Goal: Transaction & Acquisition: Subscribe to service/newsletter

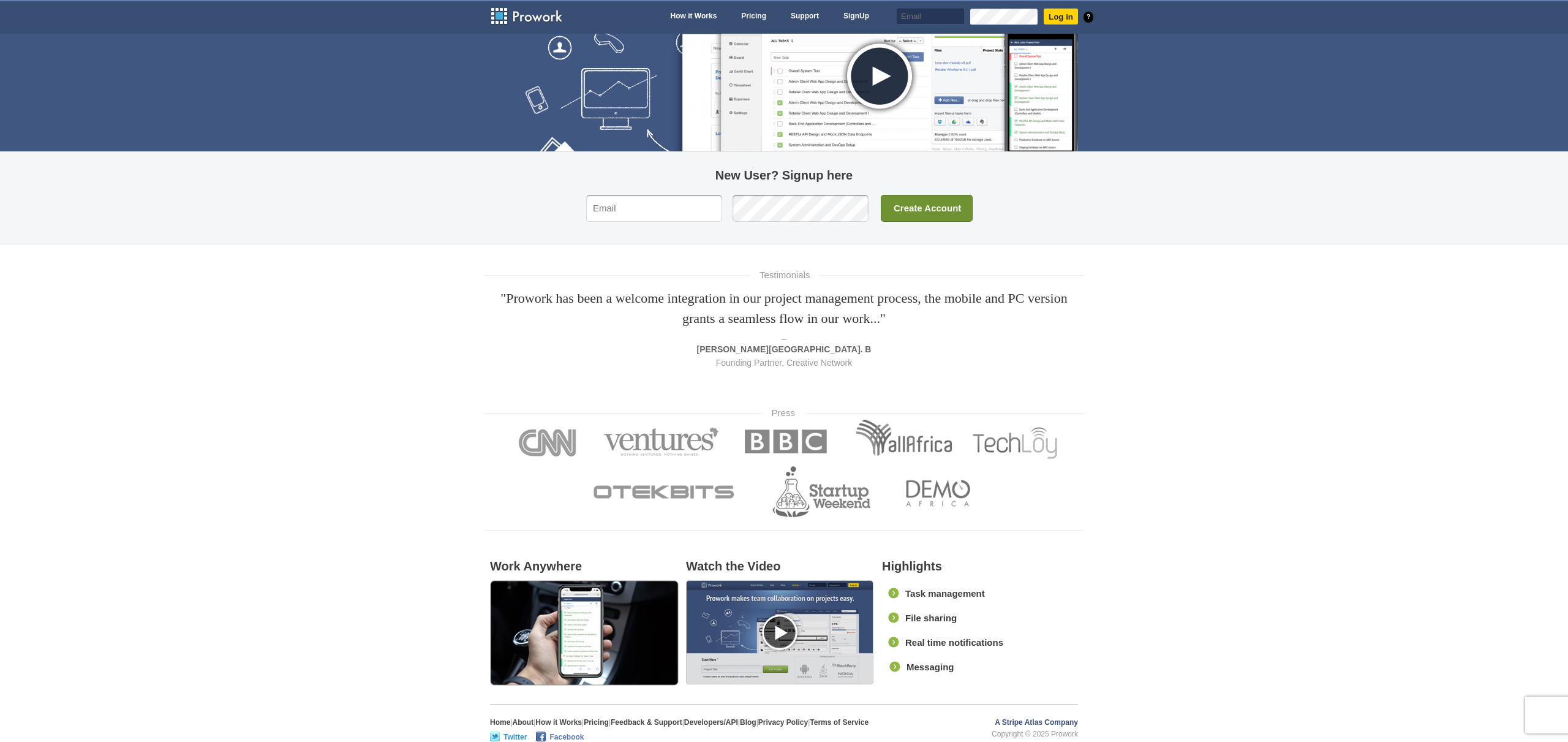
scroll to position [148, 0]
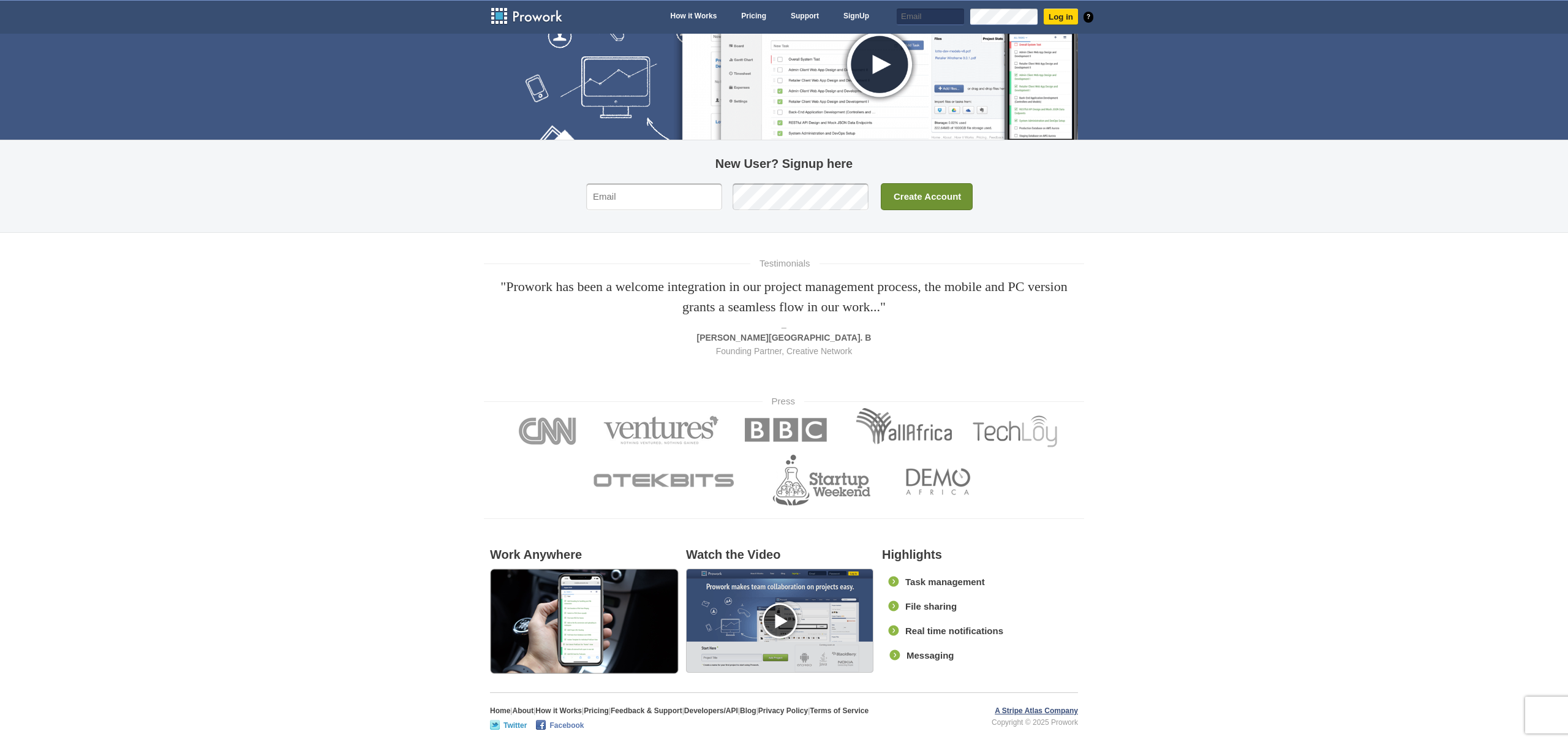
click at [1034, 711] on link "A Stripe Atlas Company" at bounding box center [1037, 711] width 83 height 12
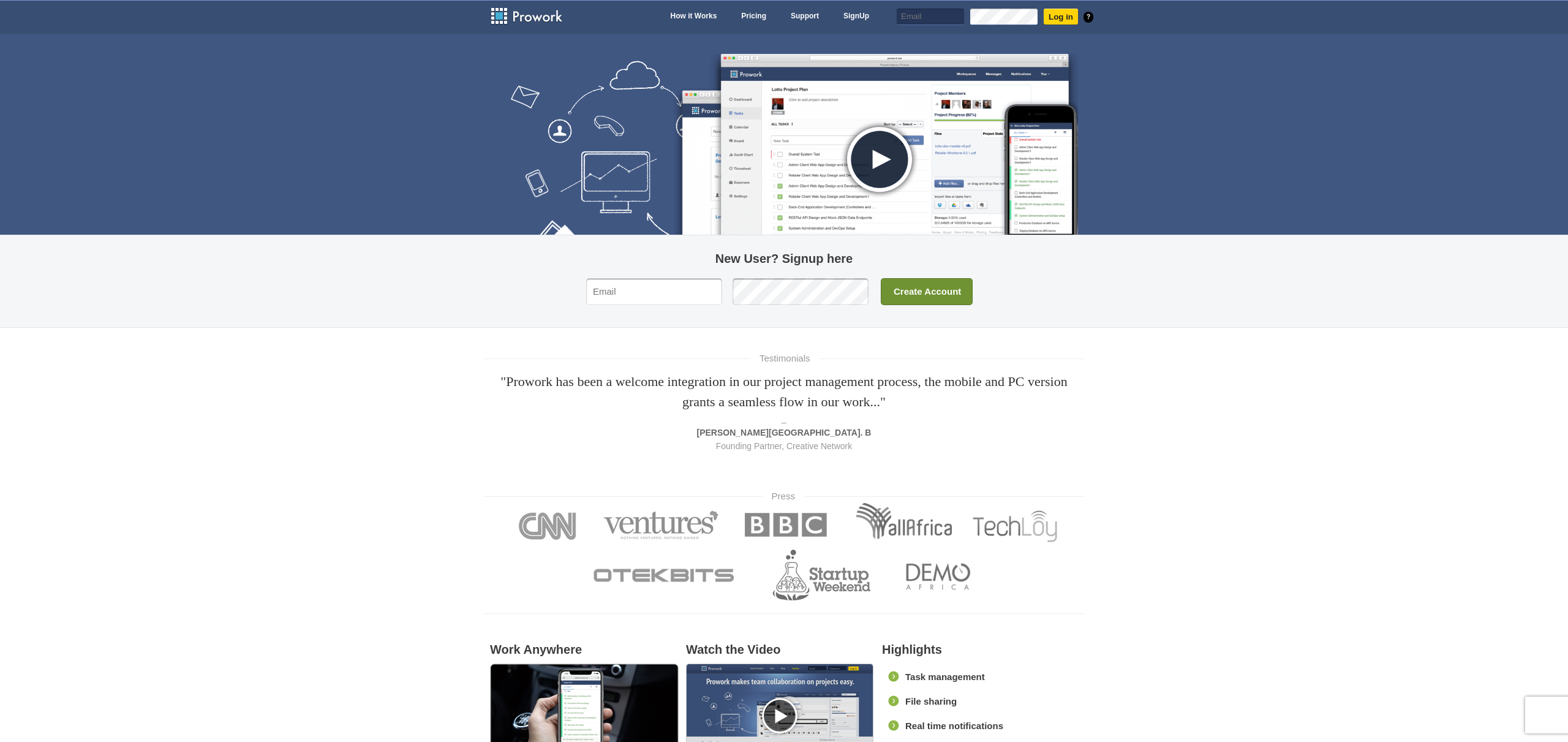
scroll to position [0, 0]
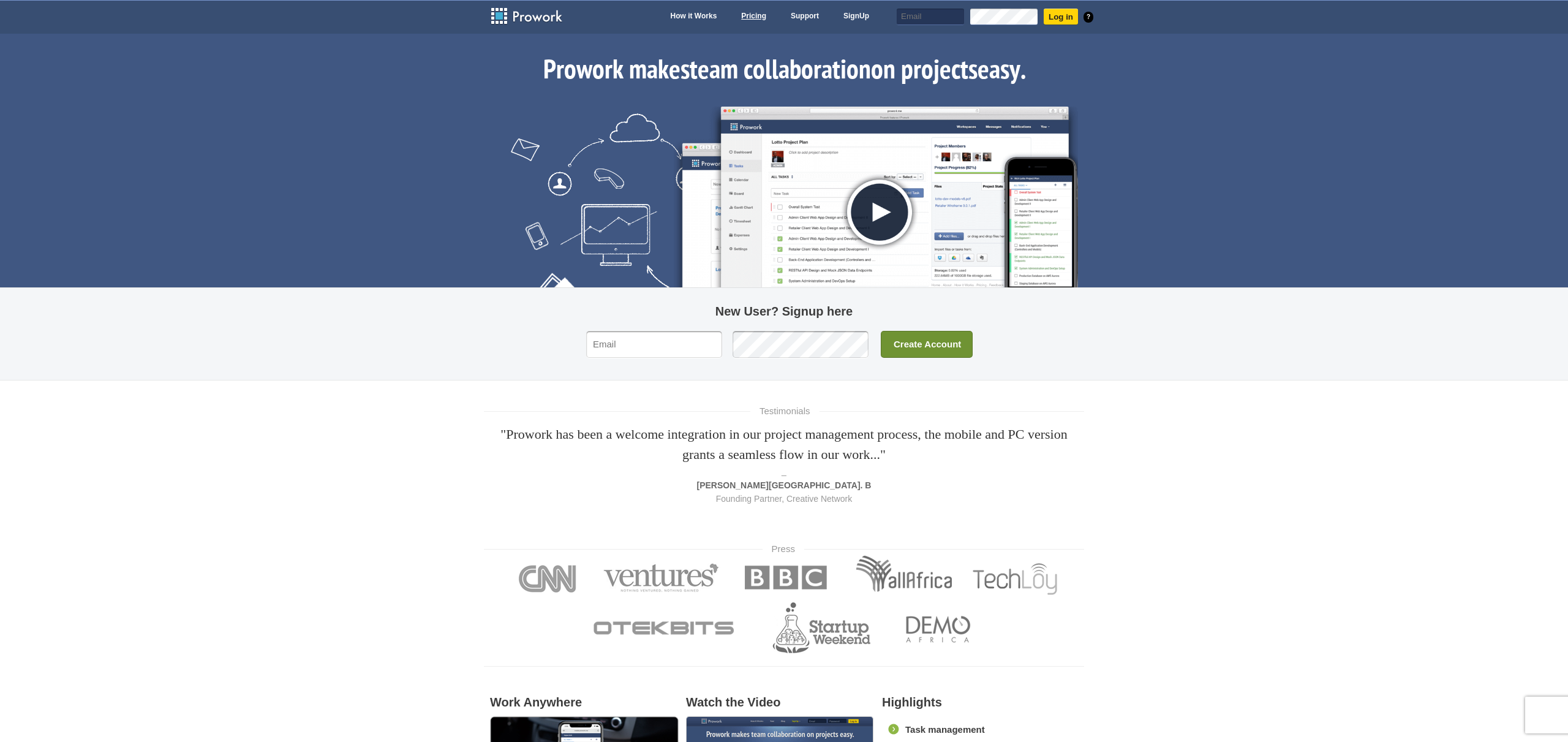
click at [763, 17] on link "Pricing" at bounding box center [753, 17] width 38 height 17
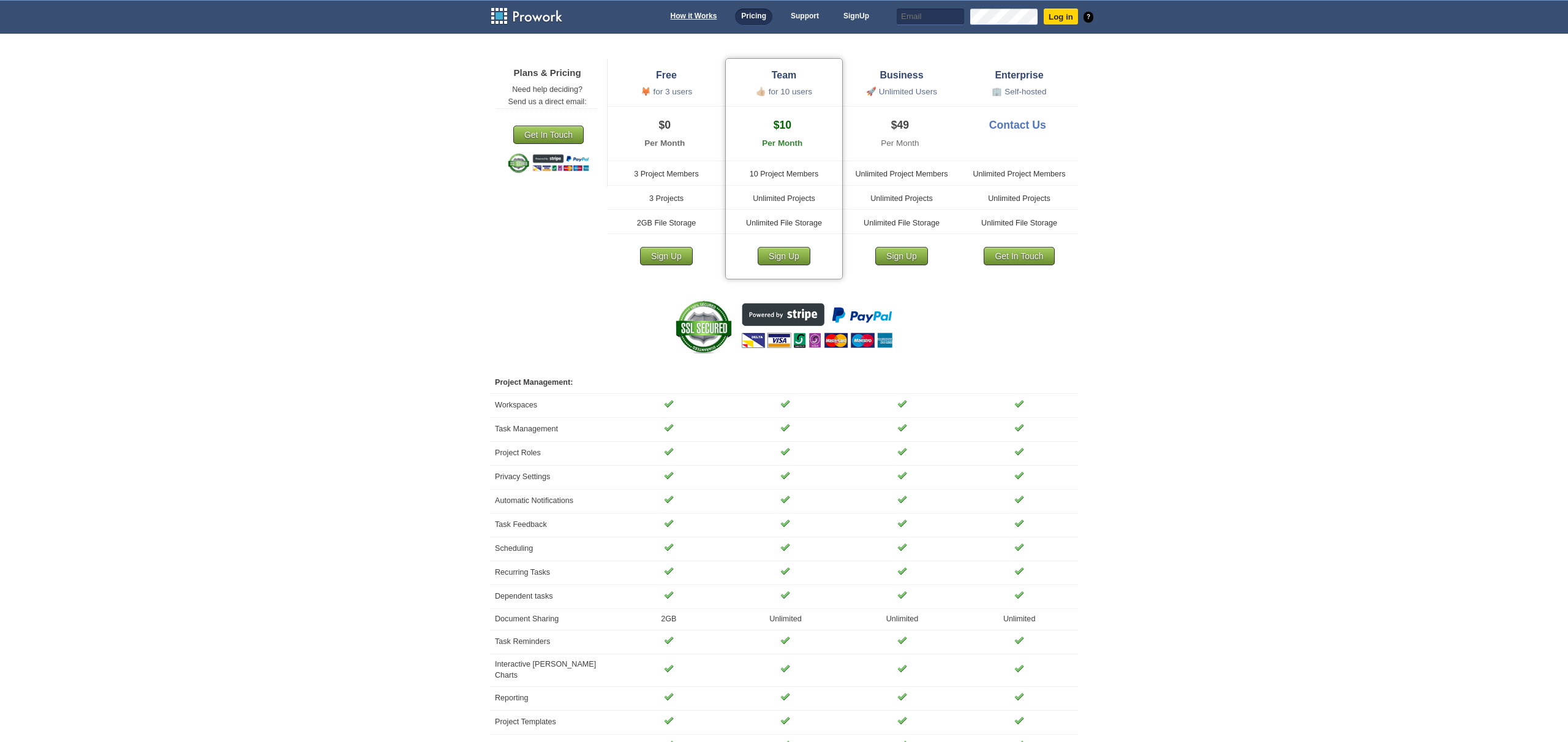
click at [692, 24] on link "How it Works" at bounding box center [693, 17] width 58 height 17
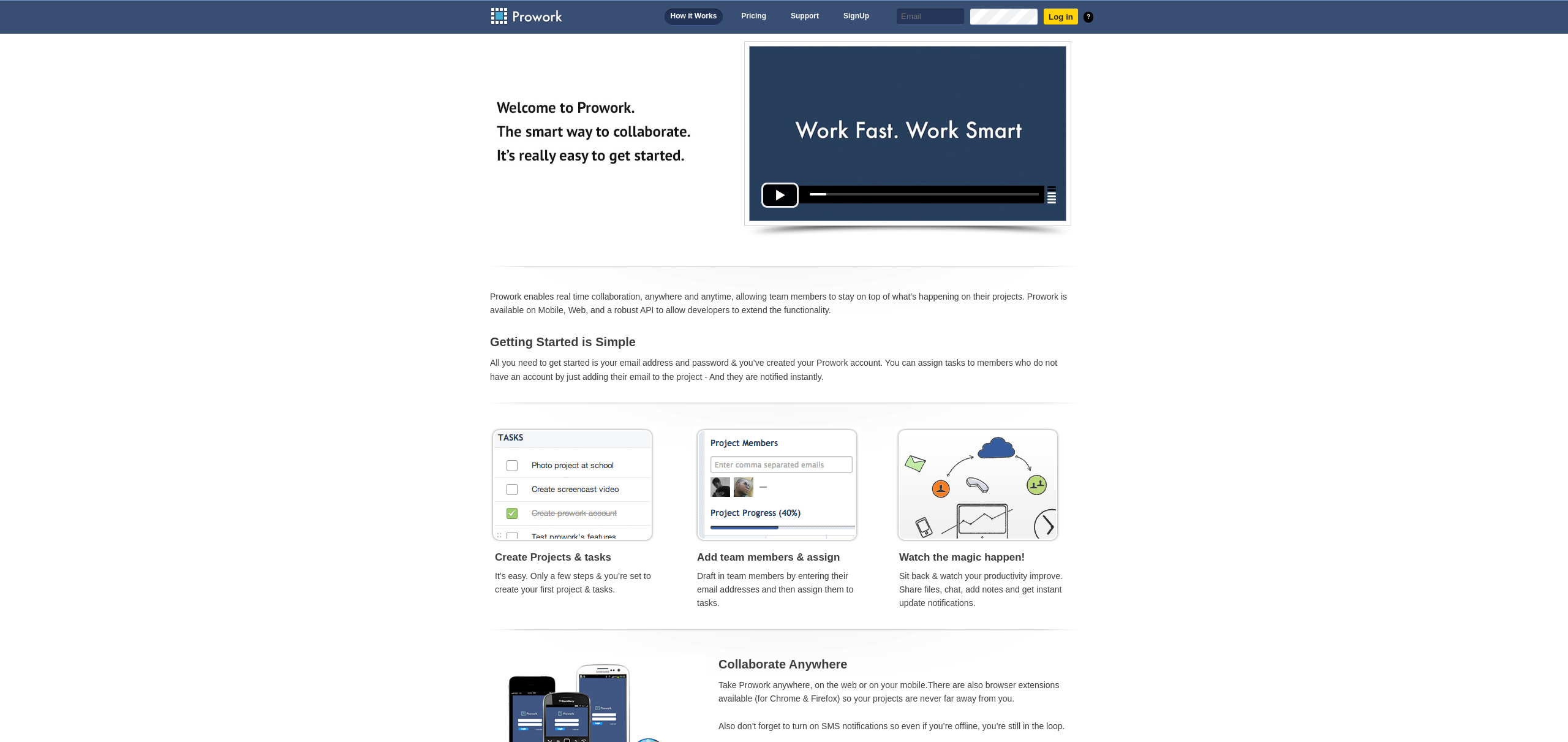
scroll to position [133, 0]
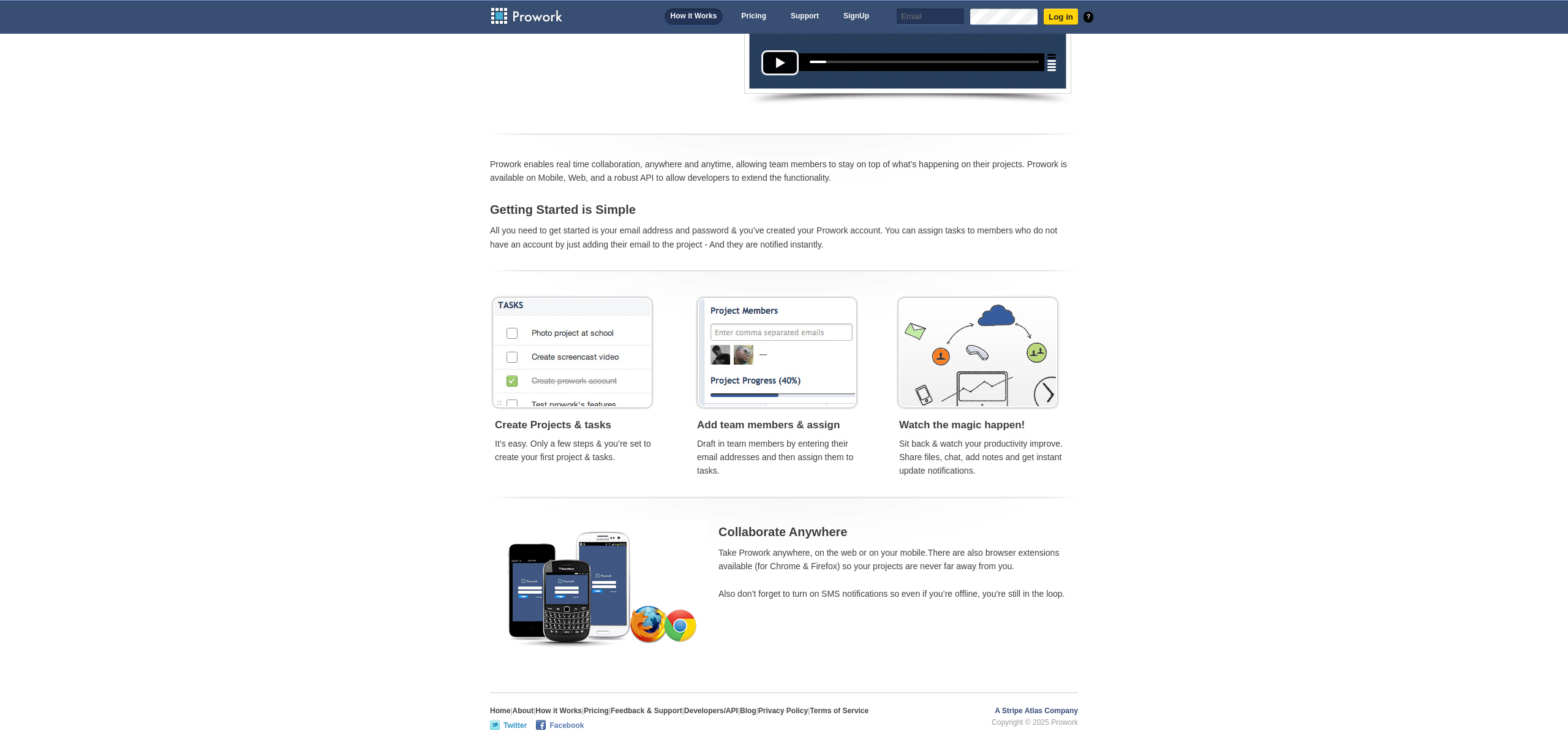
click at [532, 705] on p "Home | About | How it Works | Pricing | Feedback & Support | Developers/API | B…" at bounding box center [679, 717] width 379 height 25
click at [529, 712] on link "About" at bounding box center [523, 710] width 22 height 9
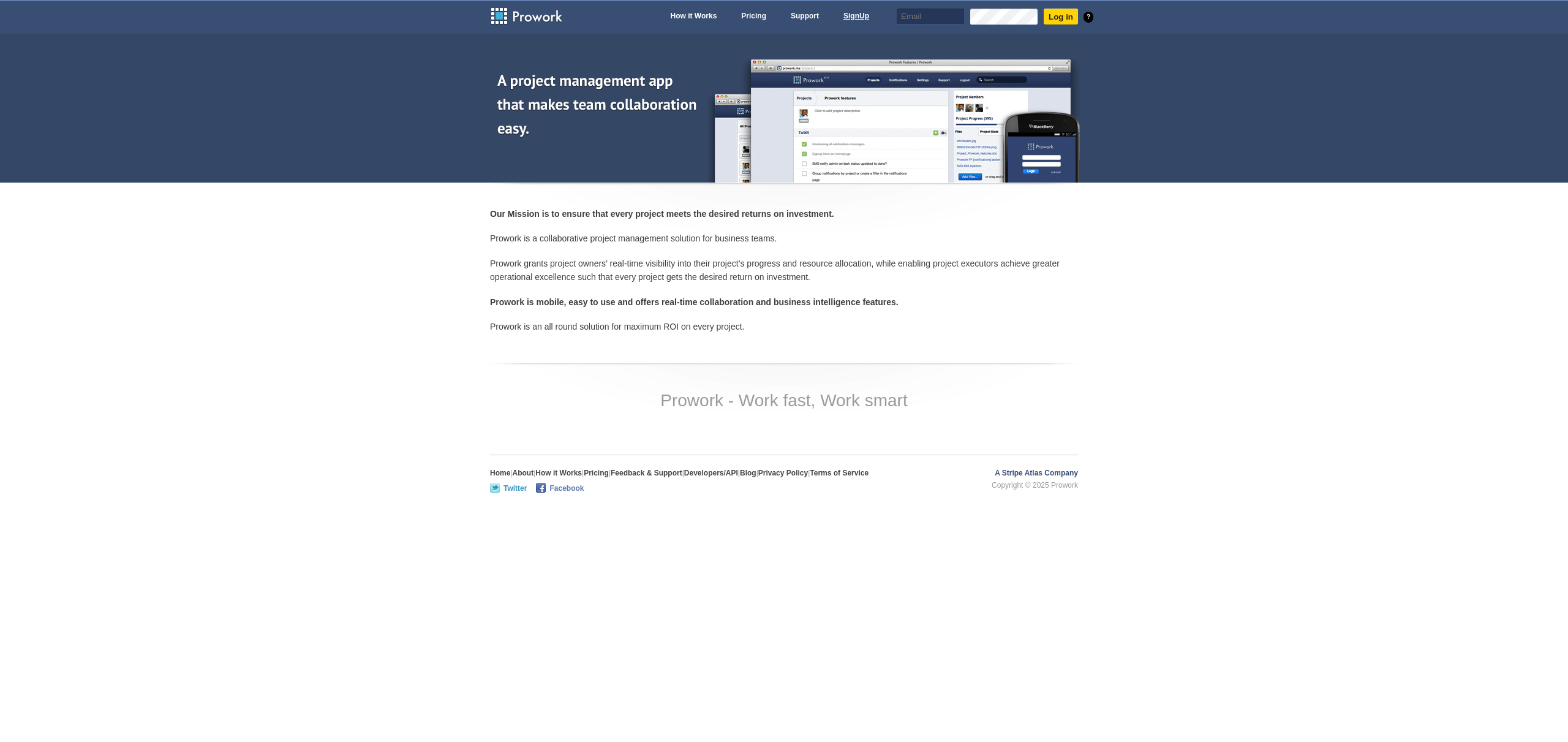
click at [853, 20] on link "SignUp" at bounding box center [856, 17] width 38 height 17
